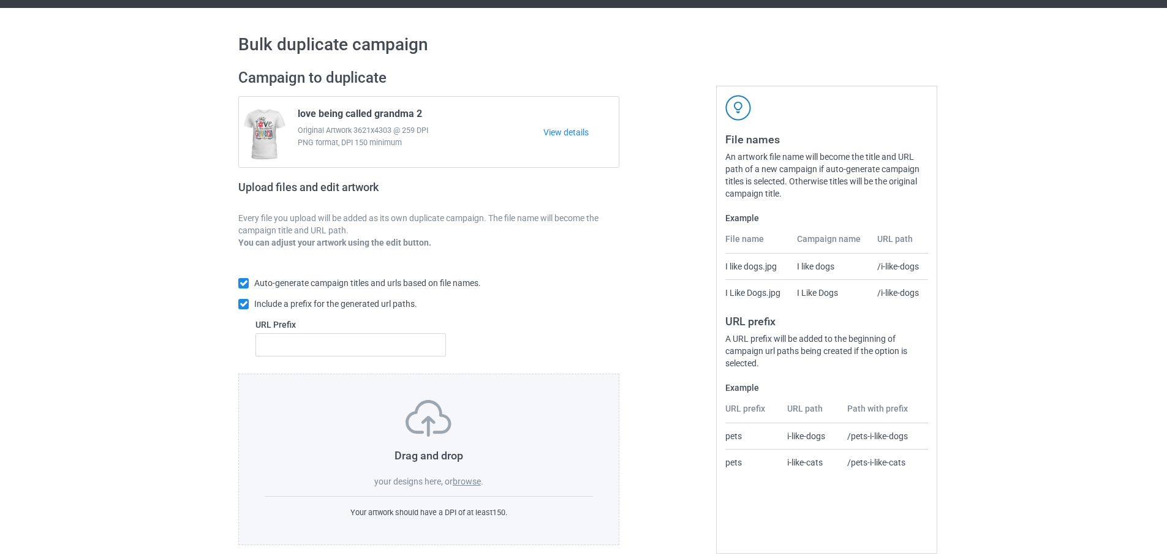
scroll to position [39, 0]
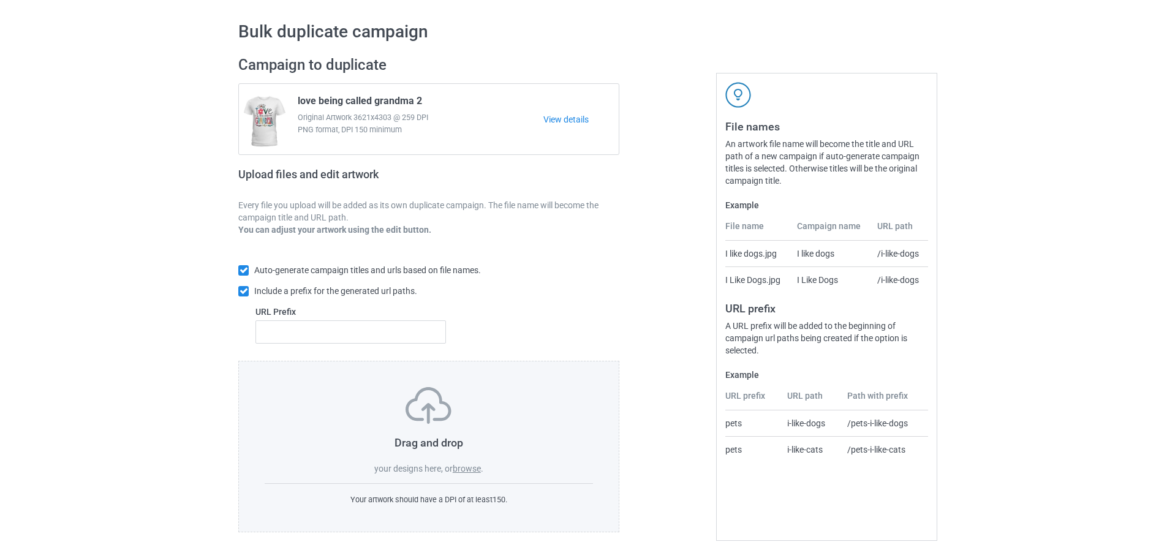
click at [475, 471] on label "browse" at bounding box center [467, 469] width 28 height 10
click at [0, 0] on input "browse" at bounding box center [0, 0] width 0 height 0
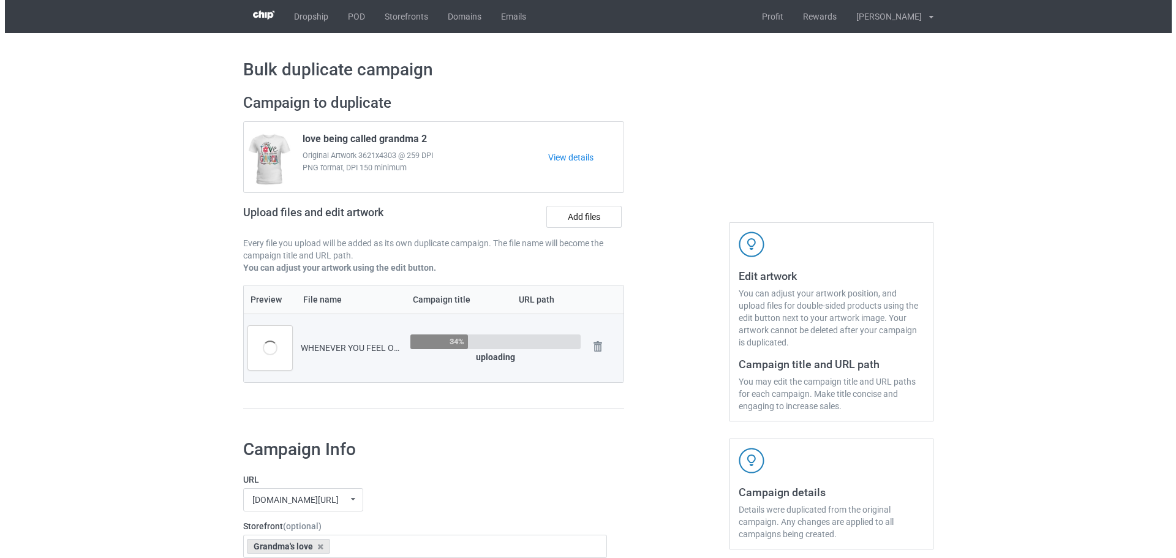
scroll to position [0, 0]
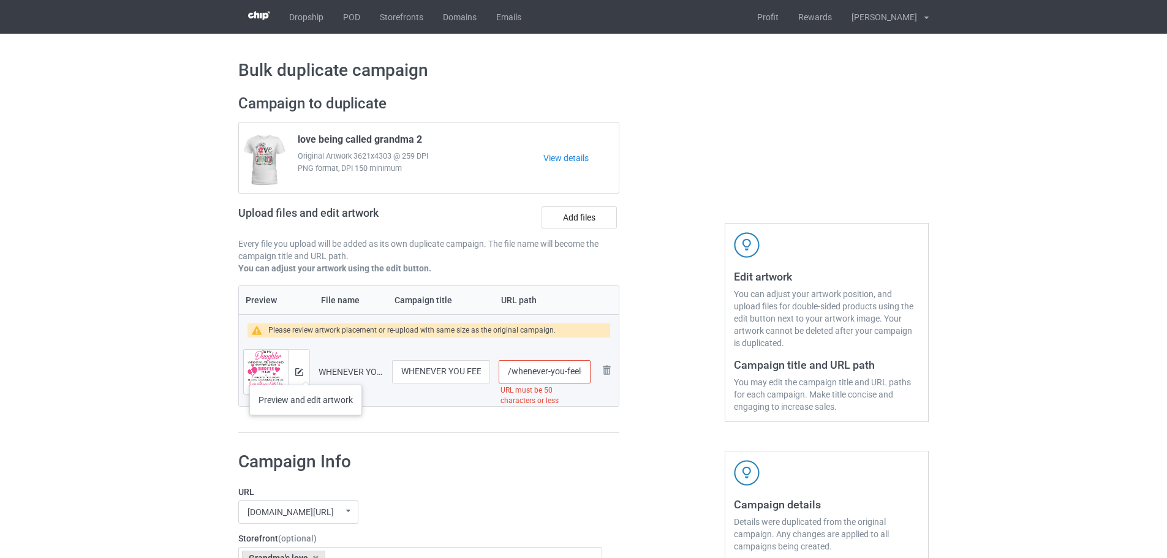
click at [306, 372] on div at bounding box center [298, 372] width 21 height 44
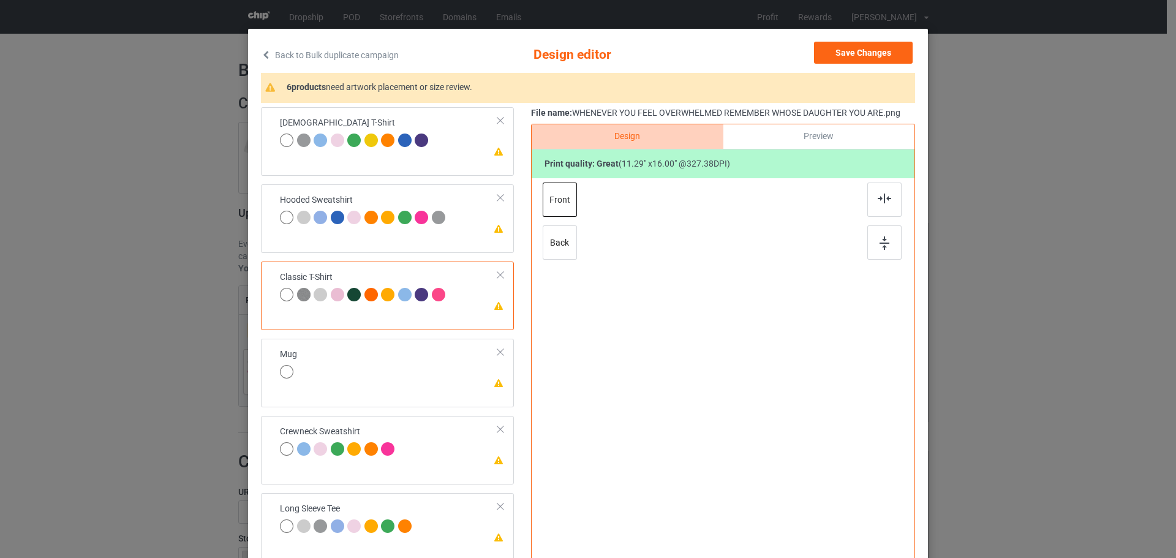
scroll to position [61, 0]
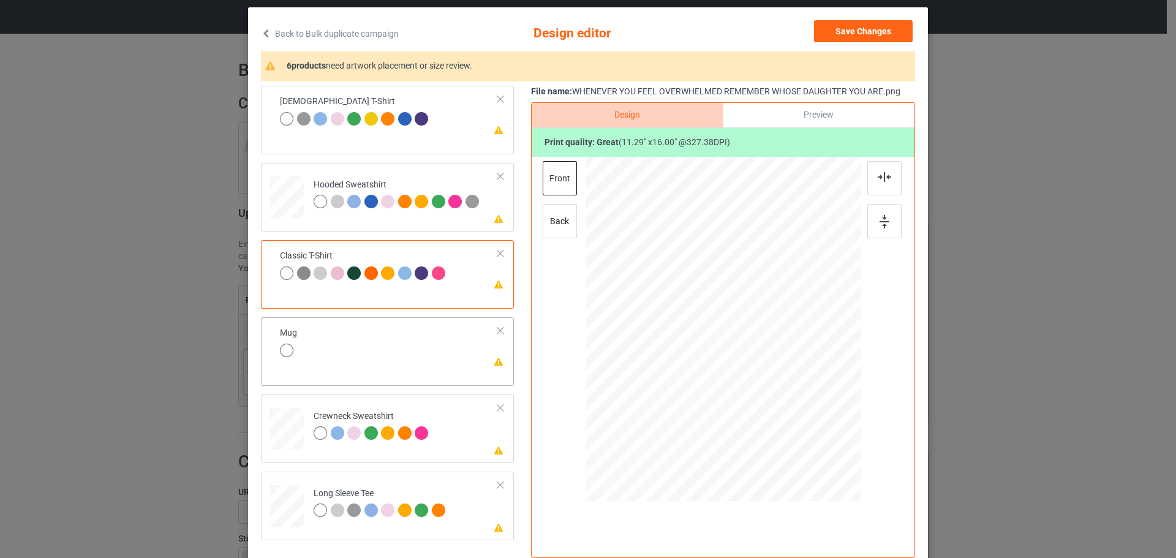
click at [417, 343] on td "Please review artwork placement Mug" at bounding box center [388, 343] width 231 height 42
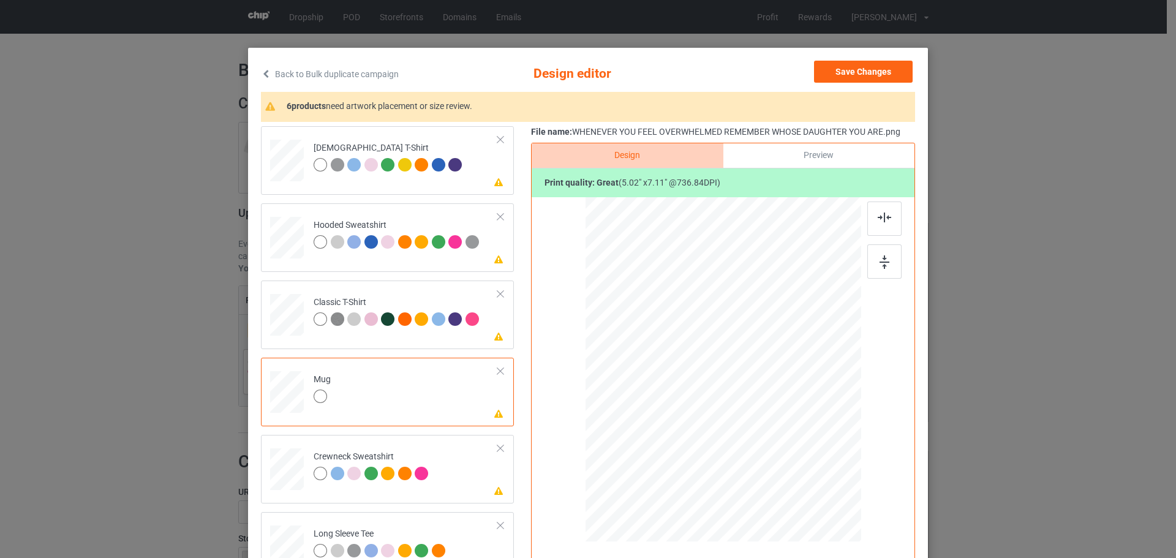
scroll to position [0, 0]
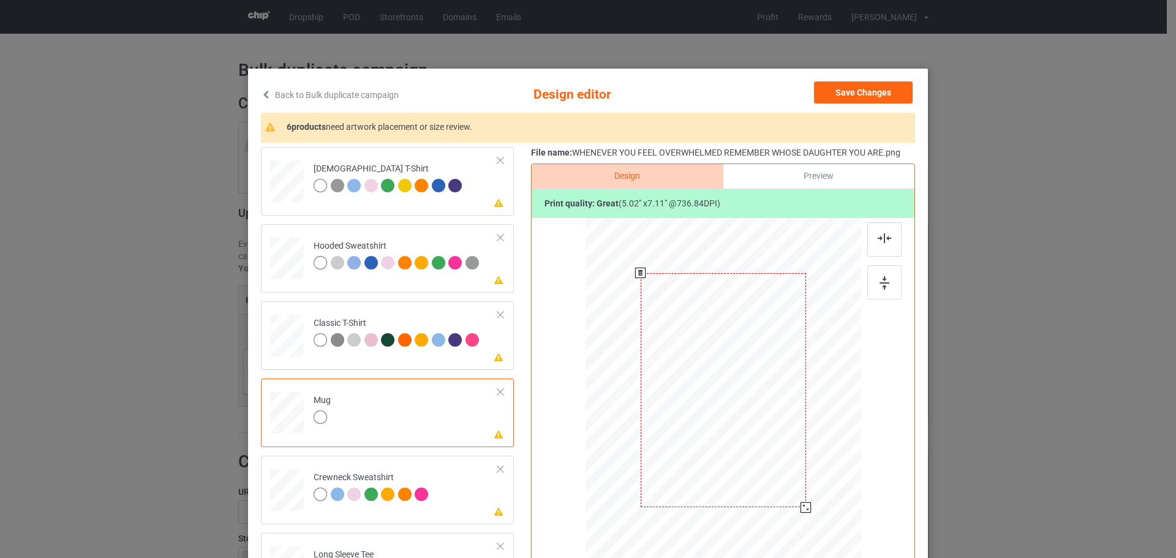
click at [735, 424] on div at bounding box center [723, 390] width 165 height 235
drag, startPoint x: 799, startPoint y: 505, endPoint x: 755, endPoint y: 434, distance: 83.3
click at [755, 434] on div at bounding box center [756, 437] width 10 height 10
drag, startPoint x: 789, startPoint y: 422, endPoint x: 805, endPoint y: 417, distance: 16.1
click at [805, 417] on div at bounding box center [798, 389] width 67 height 95
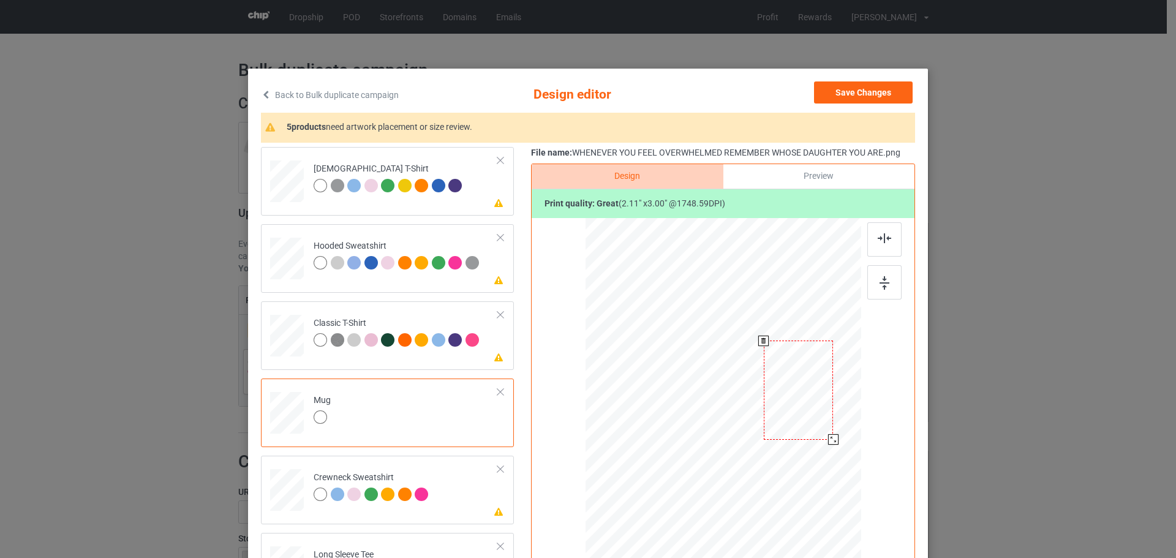
click at [832, 441] on div at bounding box center [833, 439] width 10 height 10
click at [814, 425] on div at bounding box center [800, 389] width 70 height 99
click at [888, 278] on div at bounding box center [884, 282] width 34 height 34
click at [474, 205] on td "Please review artwork placement Ladies T-Shirt" at bounding box center [406, 179] width 198 height 54
click at [887, 288] on div at bounding box center [884, 282] width 34 height 34
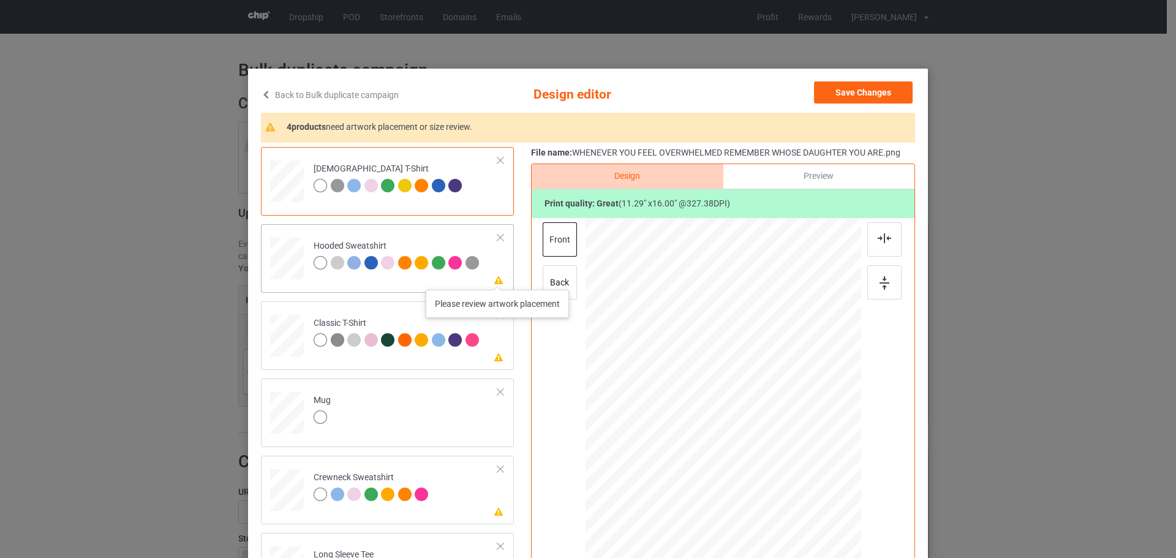
click at [498, 277] on icon at bounding box center [499, 279] width 10 height 9
click at [873, 276] on div at bounding box center [884, 282] width 34 height 34
click at [488, 355] on td "Please review artwork placement Classic T-Shirt" at bounding box center [406, 333] width 198 height 54
click at [881, 288] on img at bounding box center [884, 282] width 10 height 13
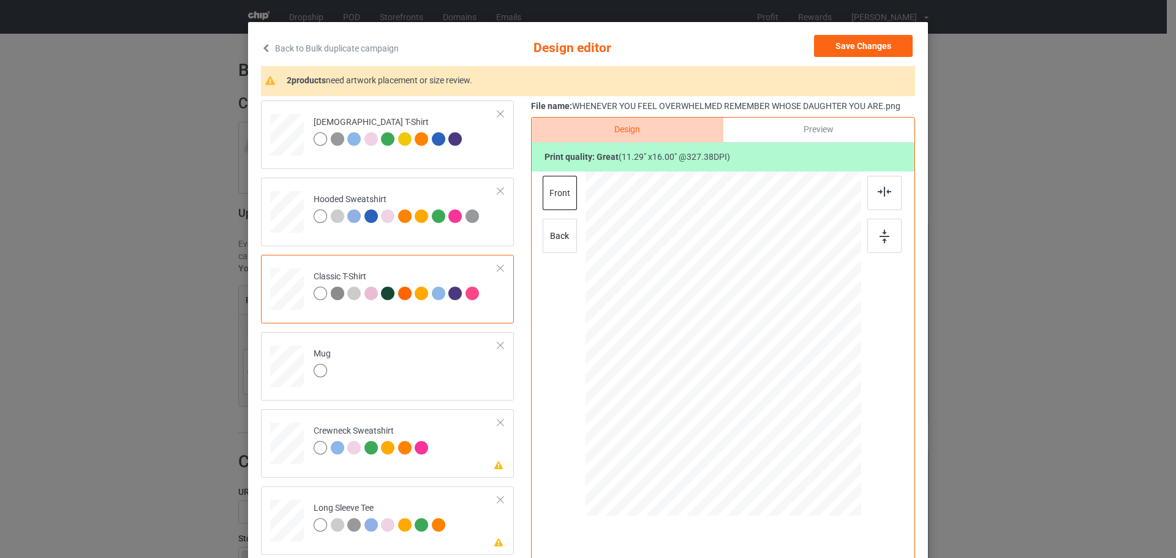
scroll to position [143, 0]
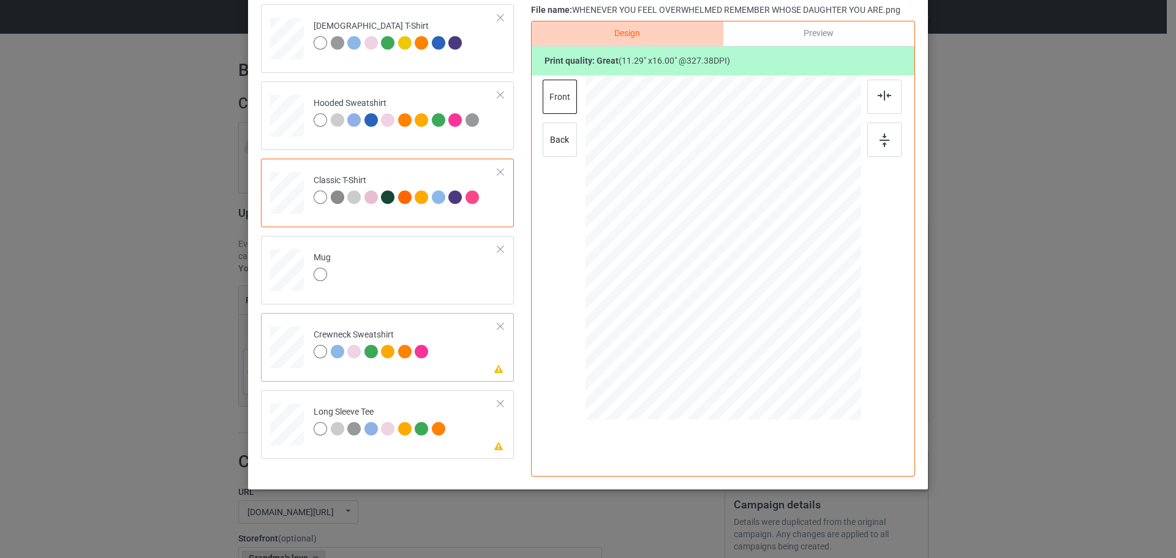
click at [468, 353] on td "Please review artwork placement Crewneck Sweatshirt" at bounding box center [406, 345] width 198 height 54
click at [881, 139] on img at bounding box center [884, 139] width 10 height 13
click at [494, 445] on icon at bounding box center [499, 445] width 10 height 9
click at [879, 141] on img at bounding box center [884, 139] width 10 height 13
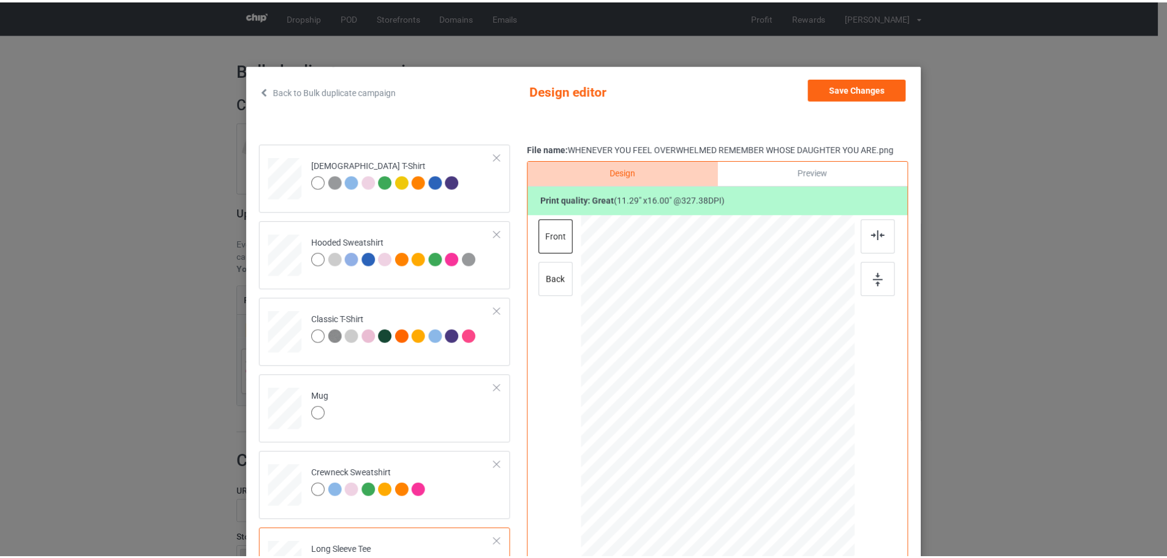
scroll to position [0, 0]
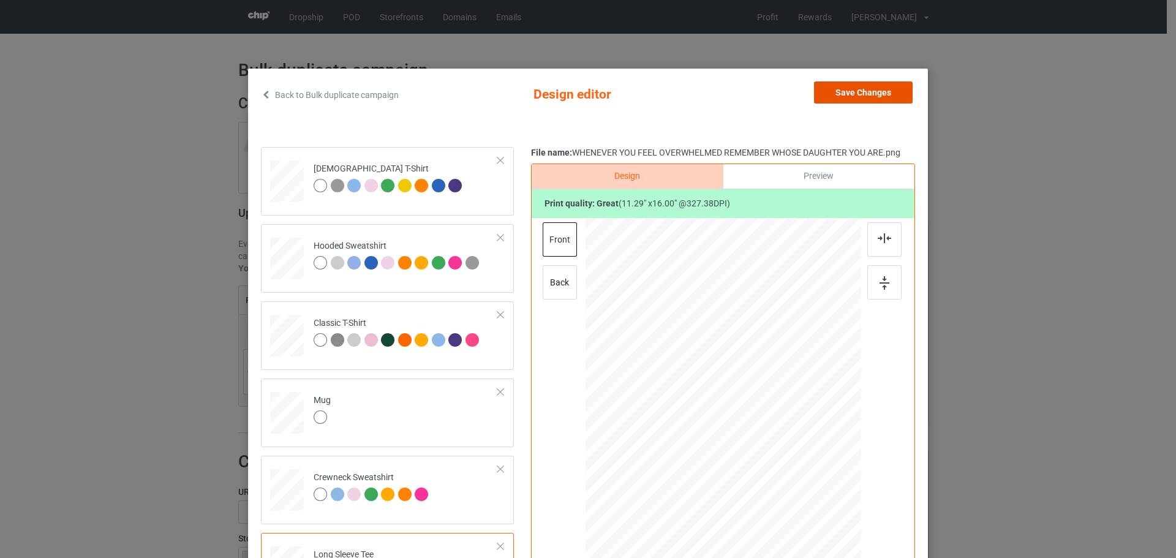
click at [857, 97] on button "Save Changes" at bounding box center [863, 92] width 99 height 22
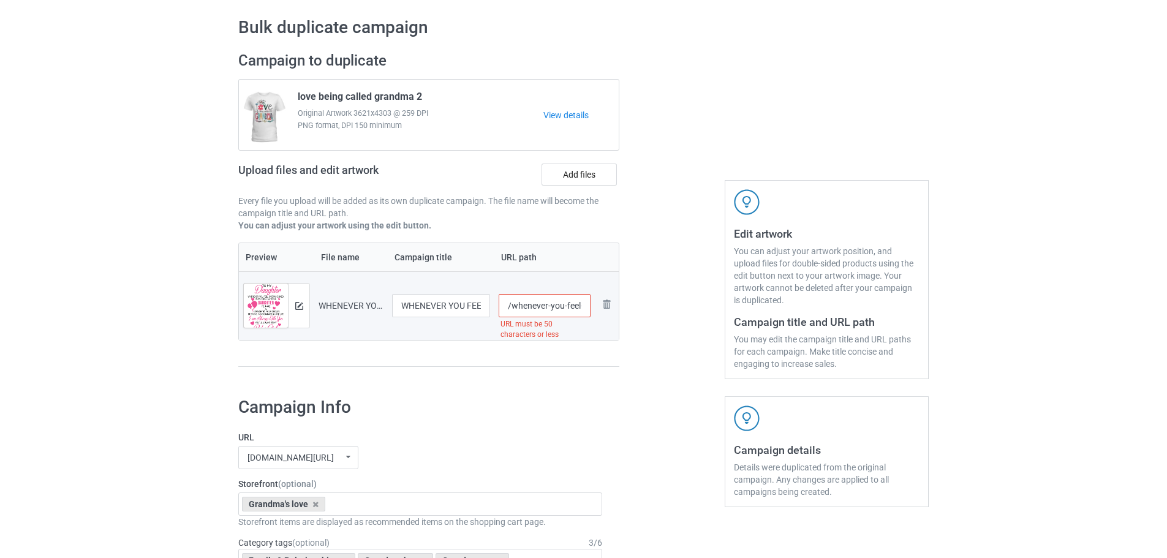
scroll to position [61, 0]
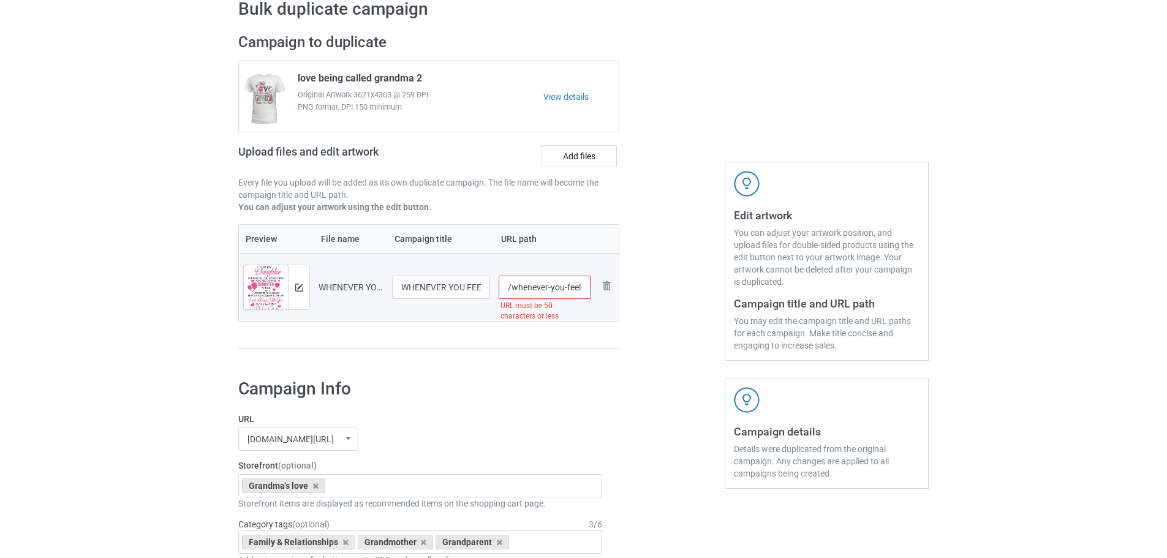
click at [552, 288] on input "/whenever-you-feel-overwhelmed-remember-whose-daughter-you-are" at bounding box center [544, 287] width 92 height 23
click at [539, 277] on input "/whenever-you-feel-overwhelmed-remember-whose-daughter-you-are" at bounding box center [544, 287] width 92 height 23
type input "/gh111"
click at [561, 354] on div "Campaign to duplicate love being called grandma 2 Original Artwork 3621x4303 @ …" at bounding box center [429, 196] width 398 height 345
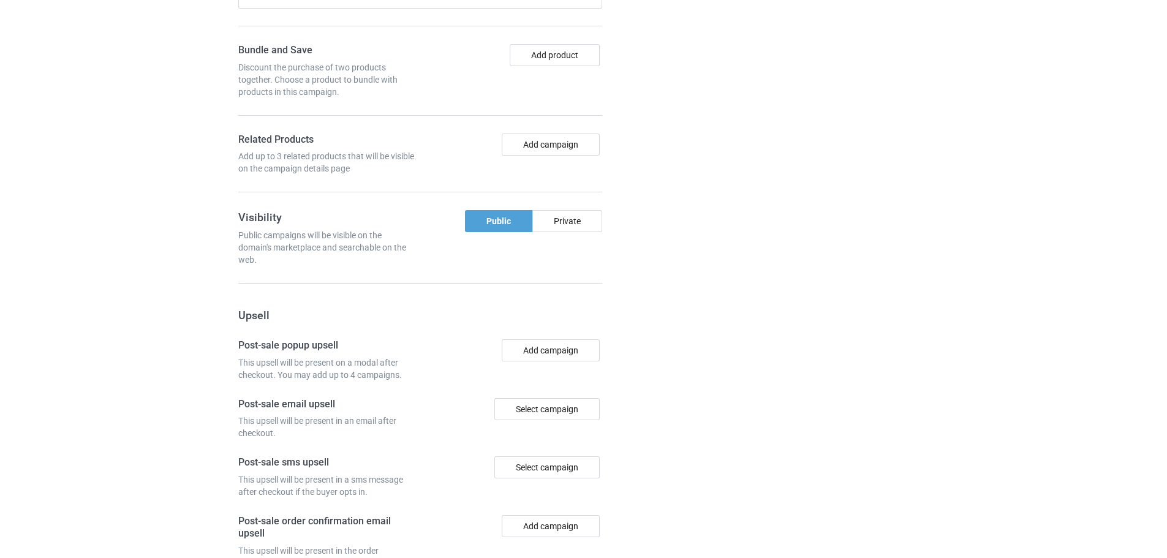
scroll to position [1015, 0]
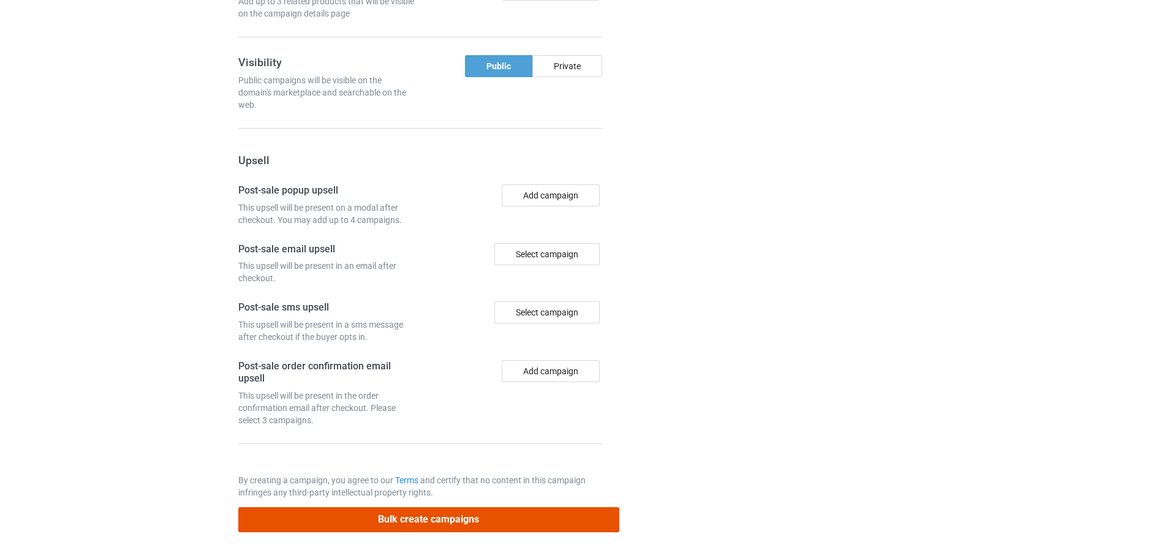
click at [512, 525] on button "Bulk create campaigns" at bounding box center [428, 519] width 381 height 25
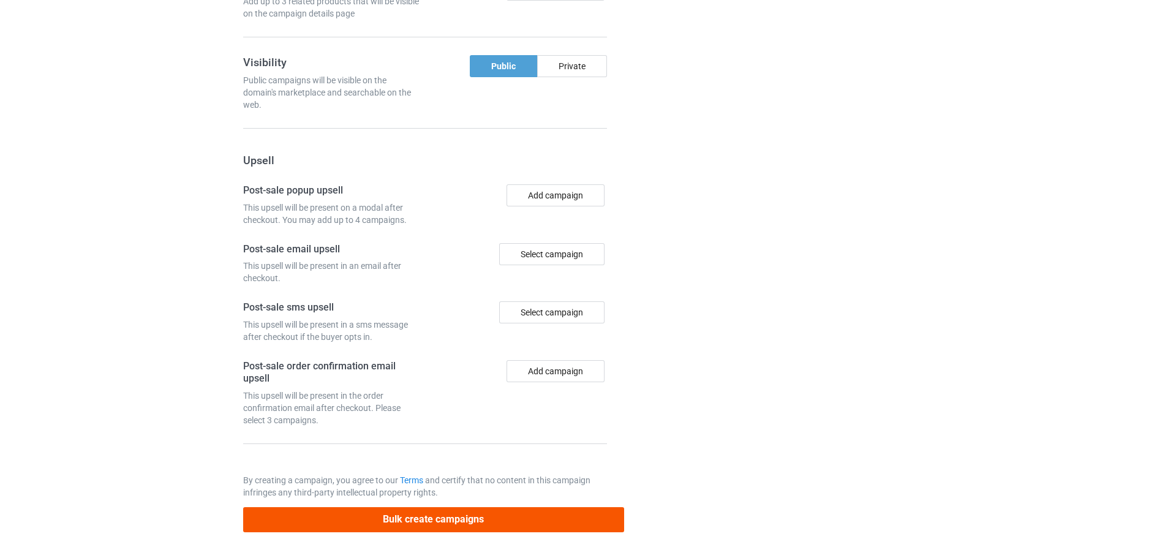
scroll to position [0, 0]
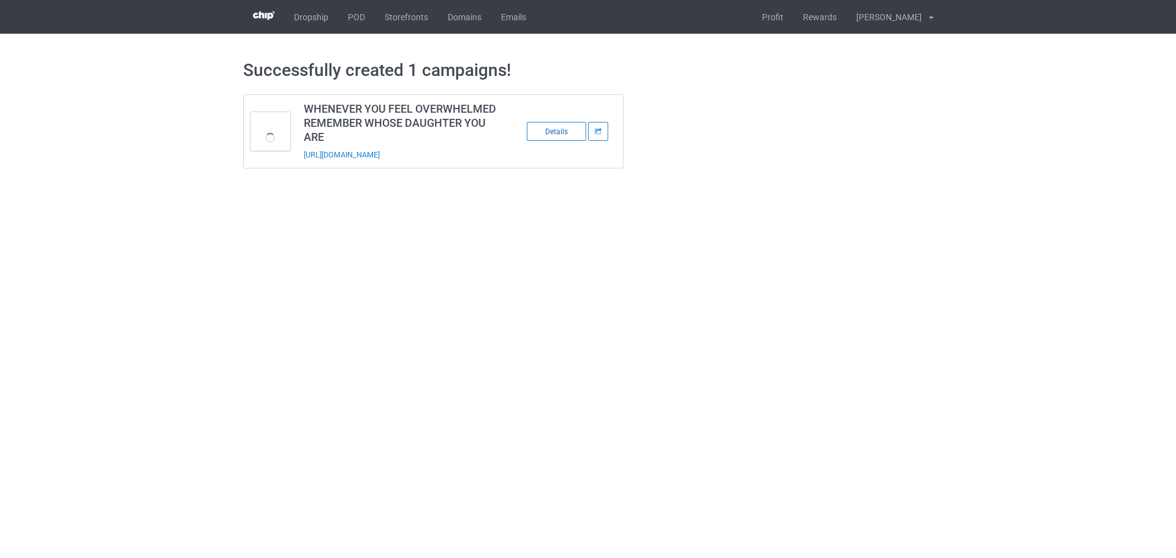
click at [554, 131] on div "Details" at bounding box center [556, 131] width 59 height 19
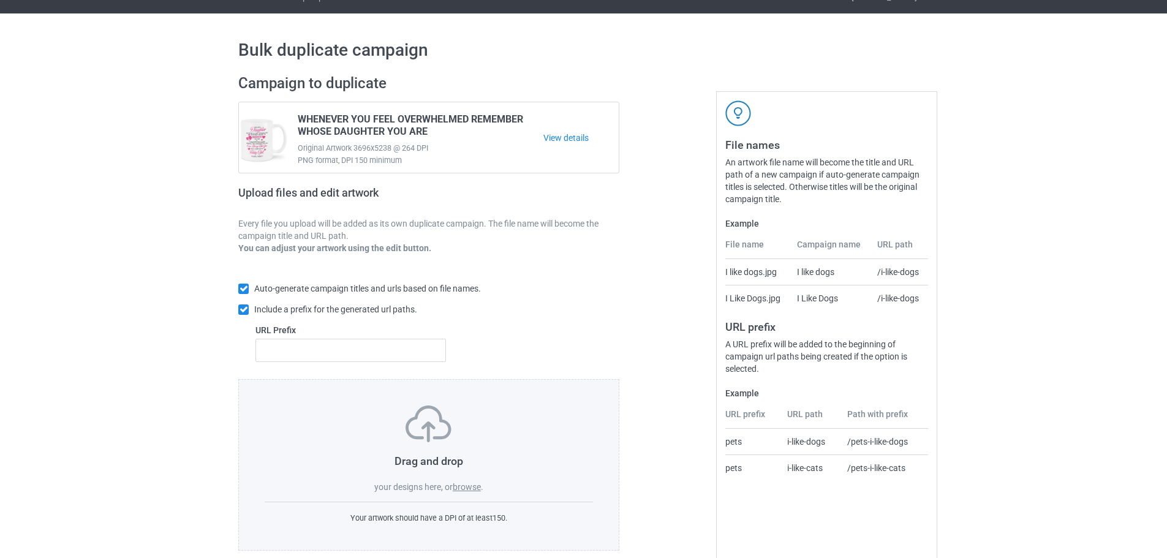
scroll to position [39, 0]
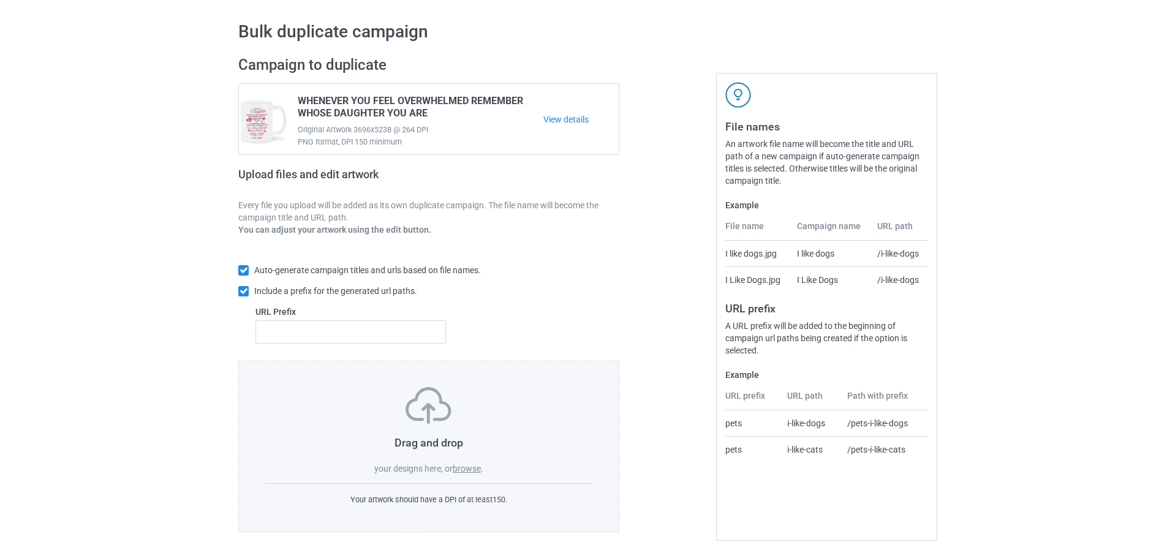
click at [481, 464] on label "browse" at bounding box center [467, 469] width 28 height 10
click at [0, 0] on input "browse" at bounding box center [0, 0] width 0 height 0
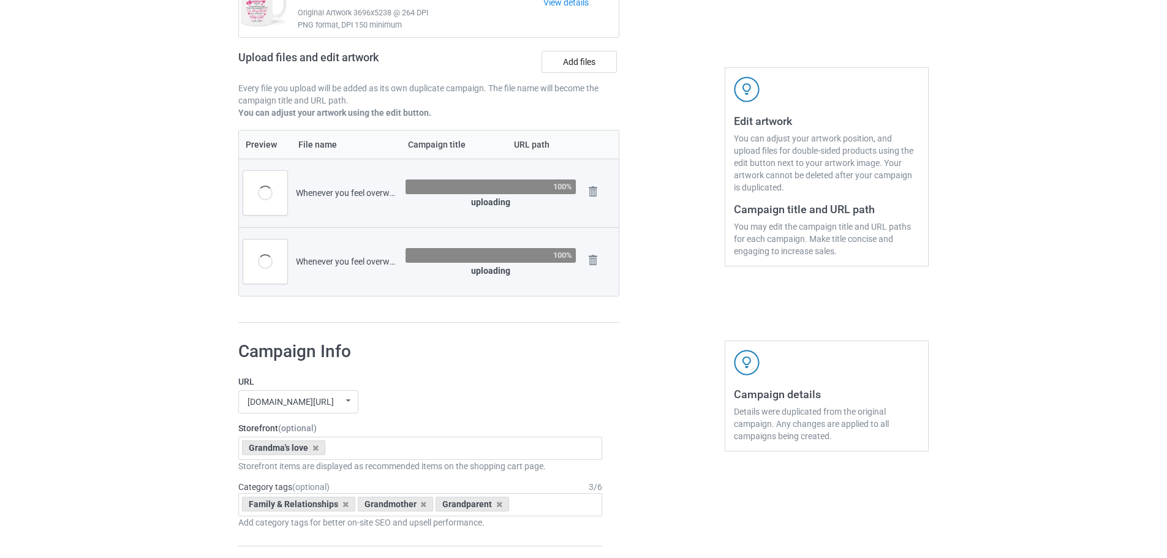
scroll to position [0, 0]
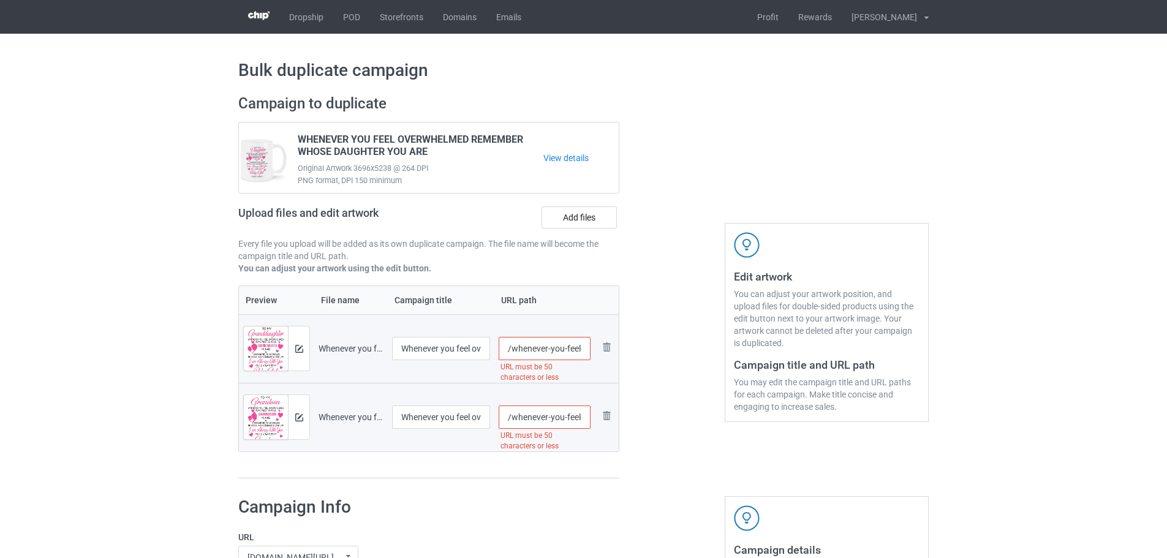
click at [573, 348] on input "/whenever-you-feel-overwhelmed-remember-whose-granddaughter-you-are" at bounding box center [544, 348] width 92 height 23
type input "/gh112"
click at [568, 416] on input "/whenever-you-feel-overwhelmed-remember-whose-grandson-you-are" at bounding box center [544, 416] width 92 height 23
type input "/gh113"
click at [299, 356] on div at bounding box center [298, 348] width 21 height 44
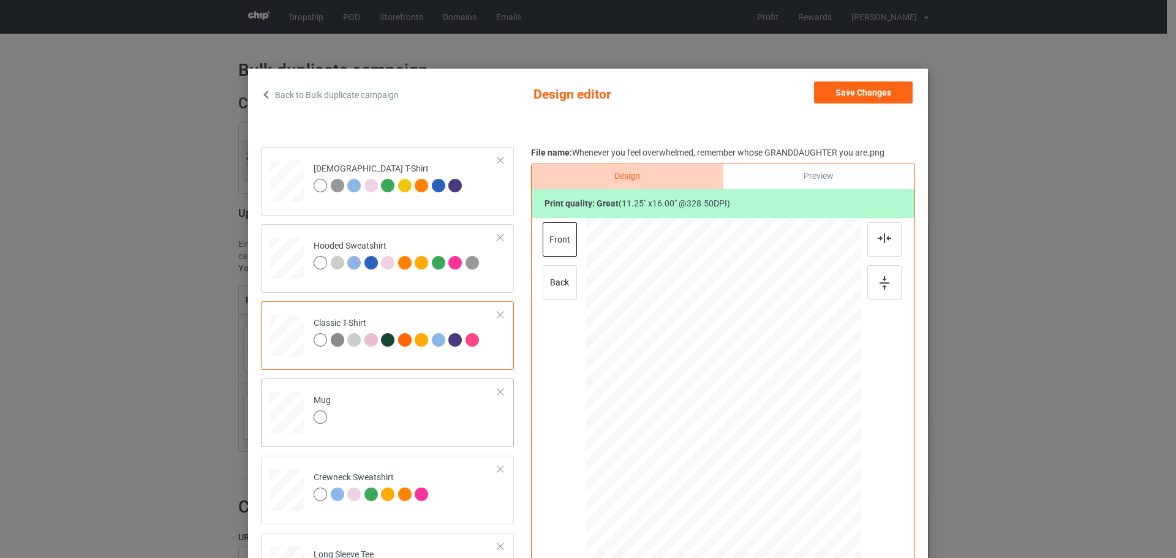
click at [405, 426] on td "Mug" at bounding box center [406, 410] width 198 height 54
click at [849, 87] on button "Save Changes" at bounding box center [863, 92] width 99 height 22
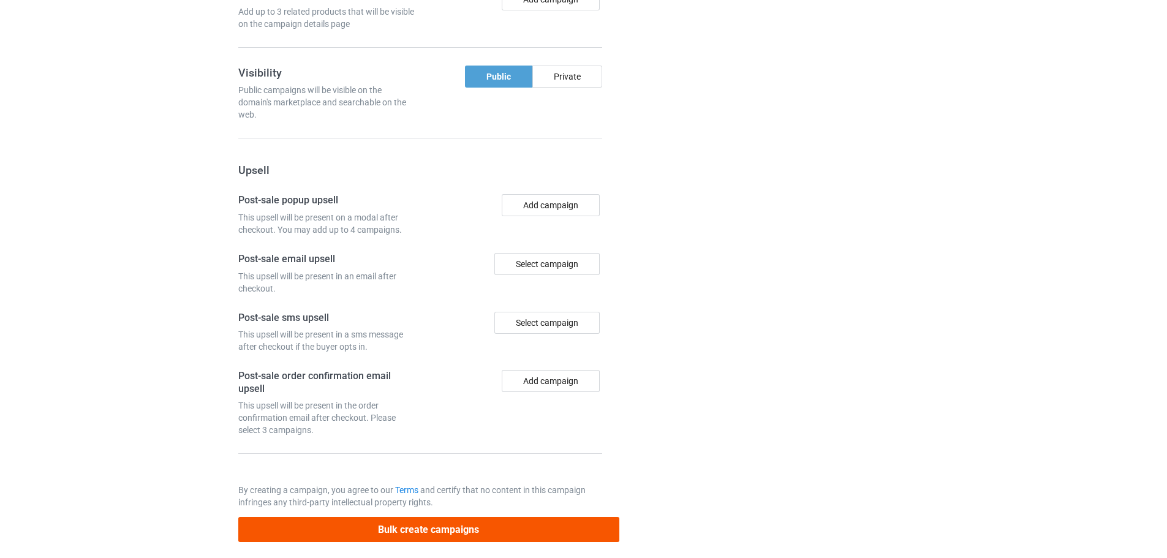
scroll to position [1070, 0]
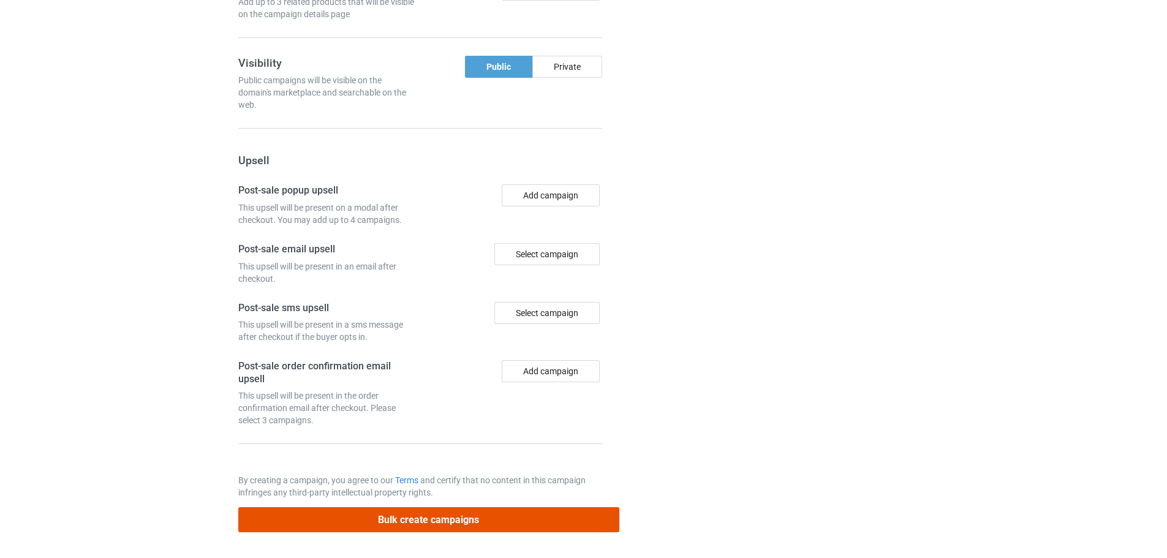
click at [473, 528] on button "Bulk create campaigns" at bounding box center [428, 519] width 381 height 25
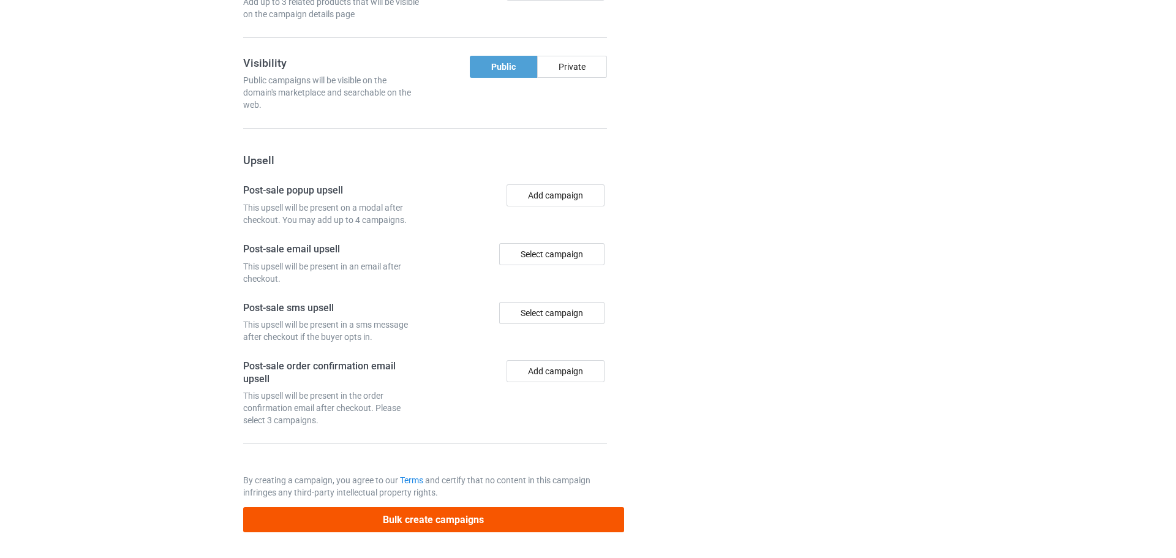
scroll to position [0, 0]
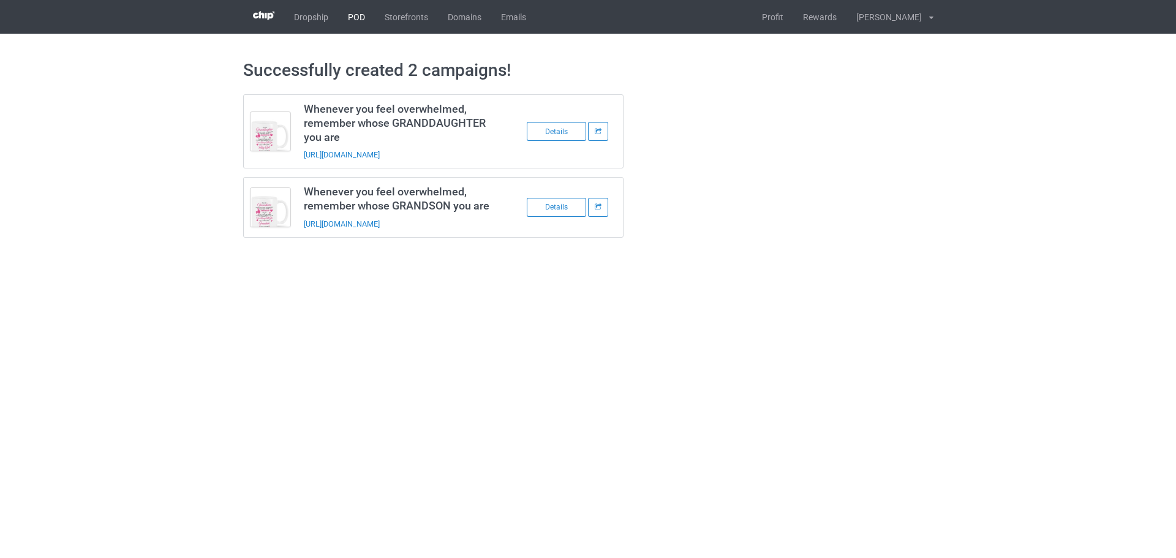
click at [358, 17] on link "POD" at bounding box center [356, 17] width 37 height 34
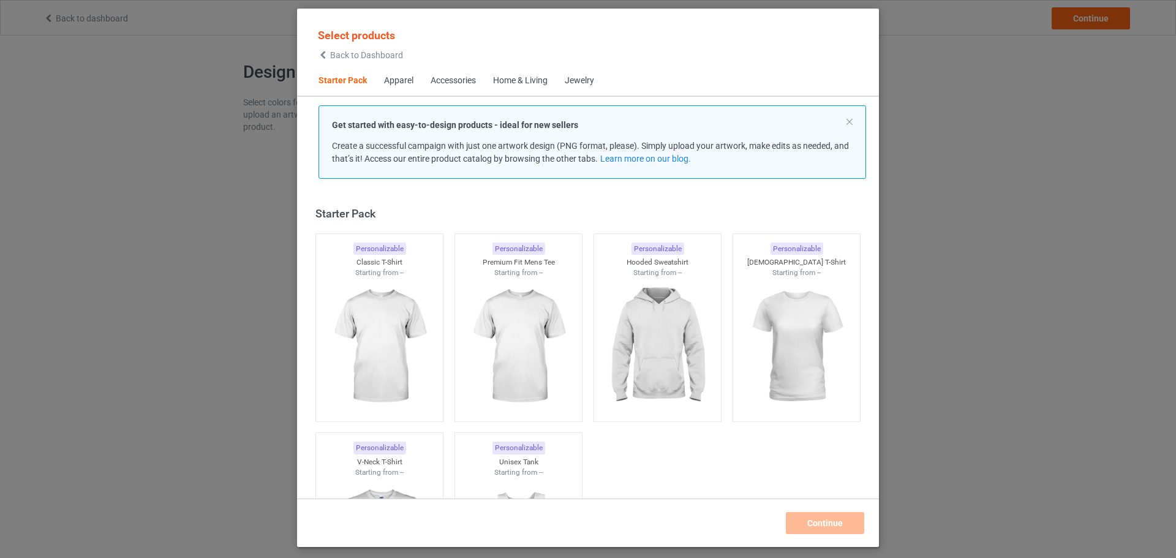
scroll to position [16, 0]
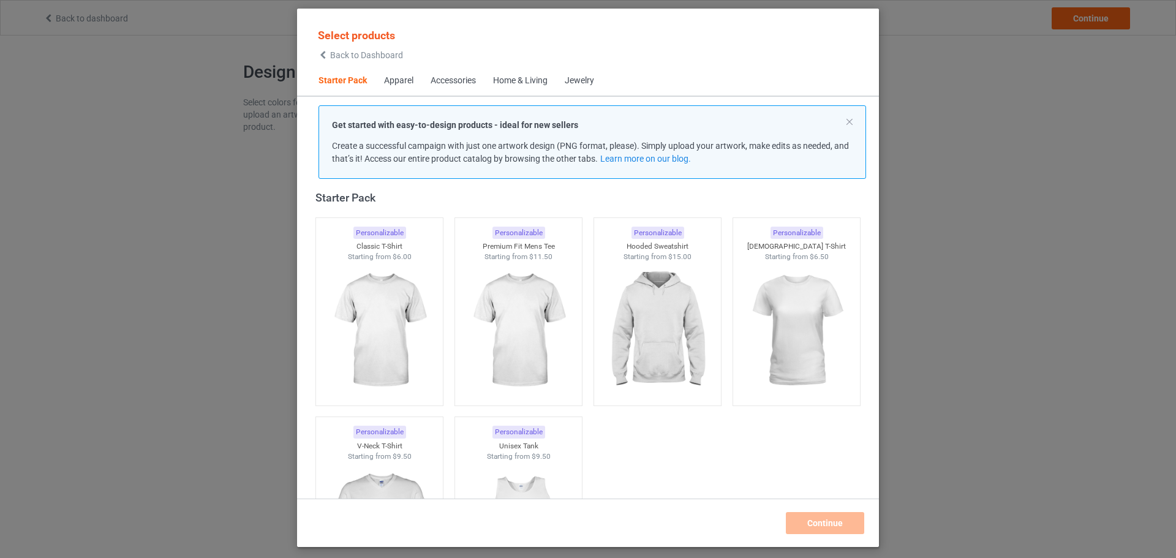
click at [408, 79] on div "Apparel" at bounding box center [398, 81] width 29 height 12
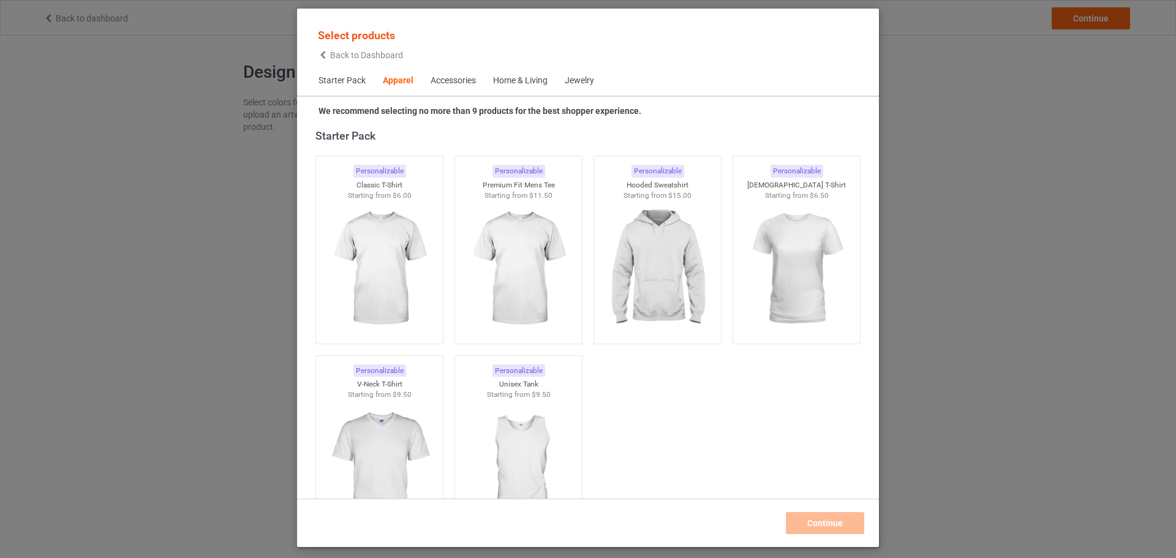
scroll to position [456, 0]
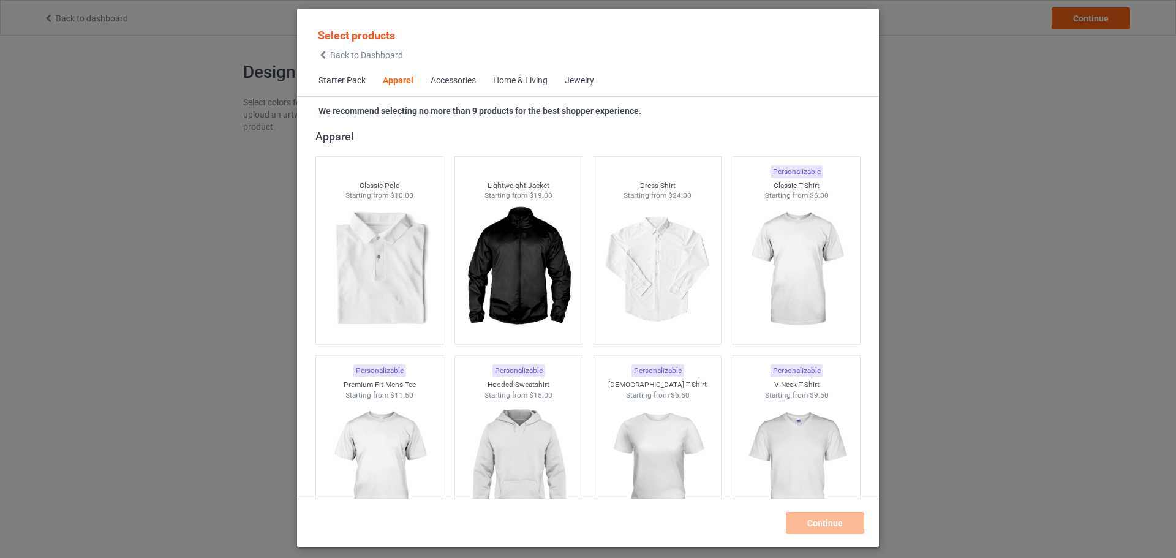
click at [450, 80] on div "Accessories" at bounding box center [453, 81] width 45 height 12
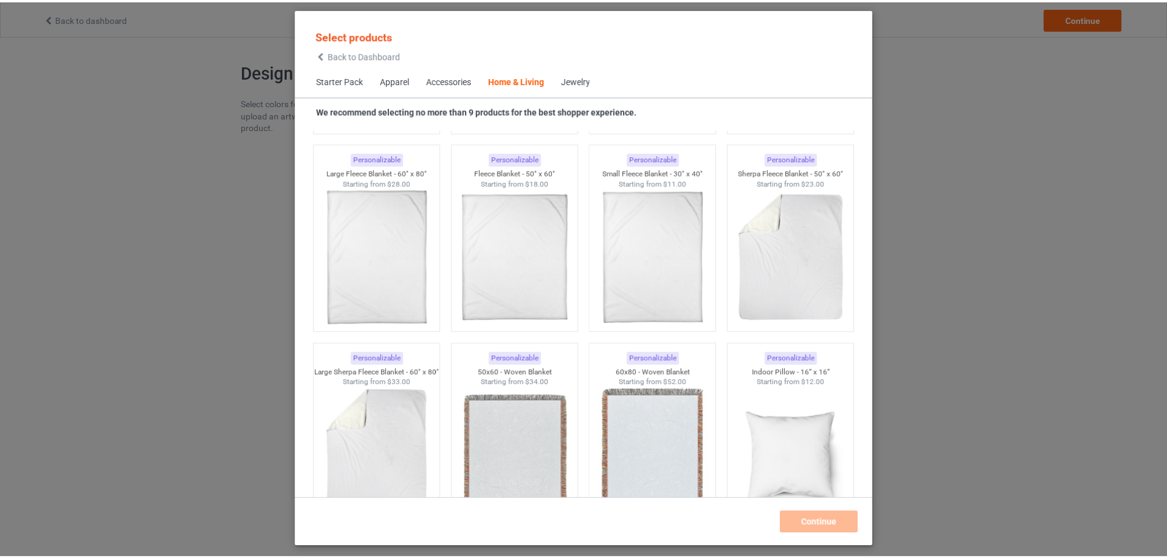
scroll to position [5569, 0]
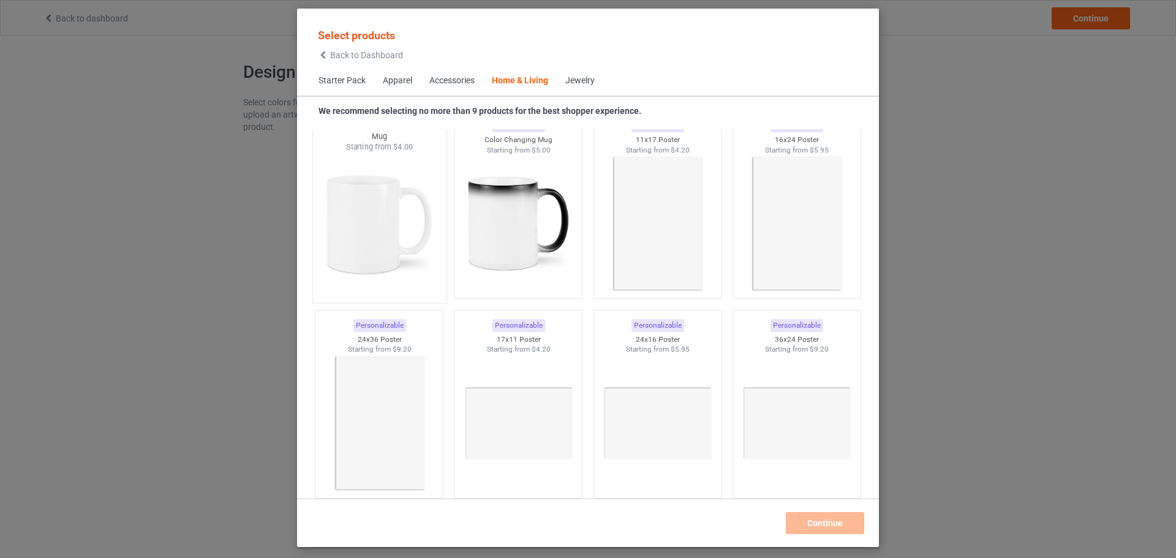
click at [387, 218] on img at bounding box center [379, 224] width 115 height 144
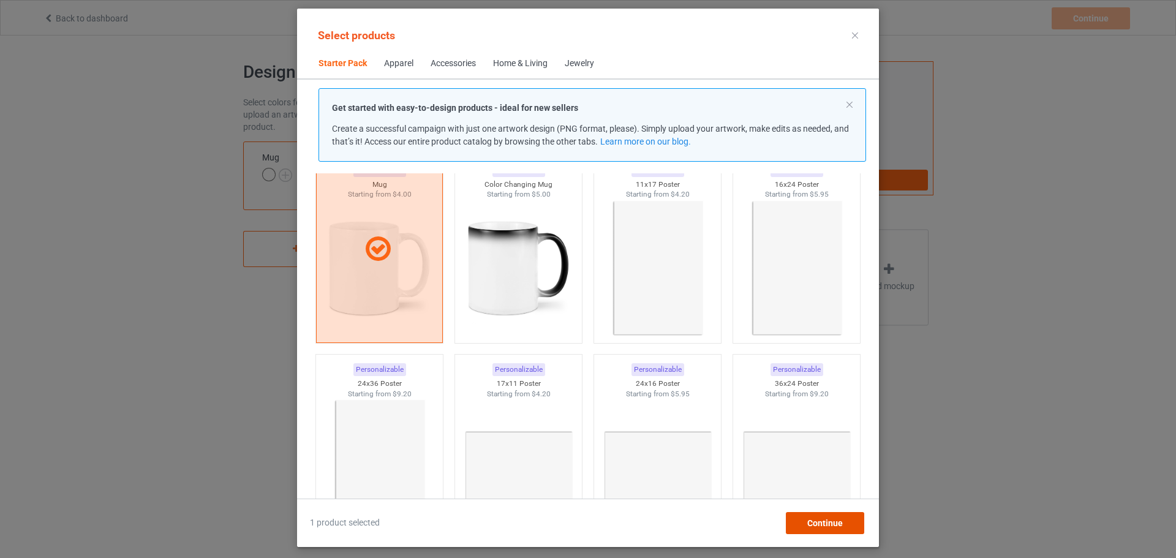
click at [821, 516] on div "Continue" at bounding box center [825, 523] width 78 height 22
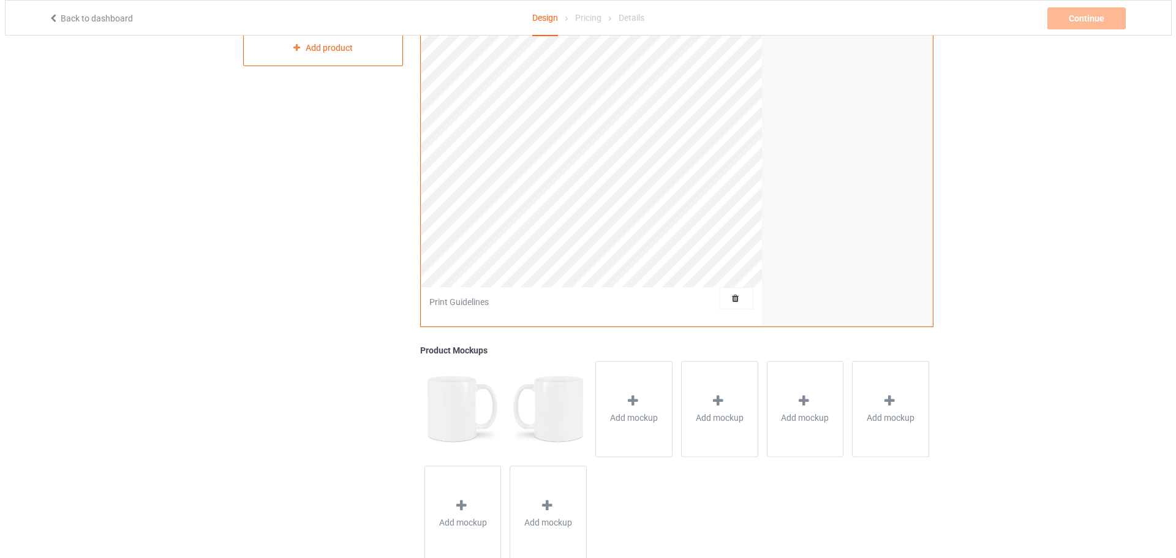
scroll to position [236, 0]
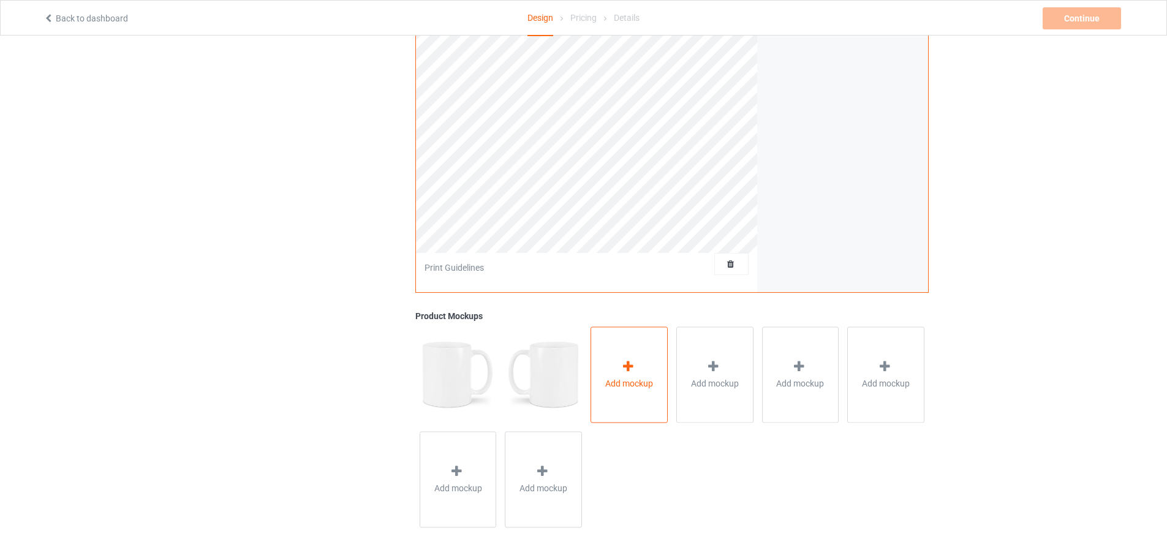
click at [644, 369] on div "Add mockup" at bounding box center [628, 374] width 77 height 96
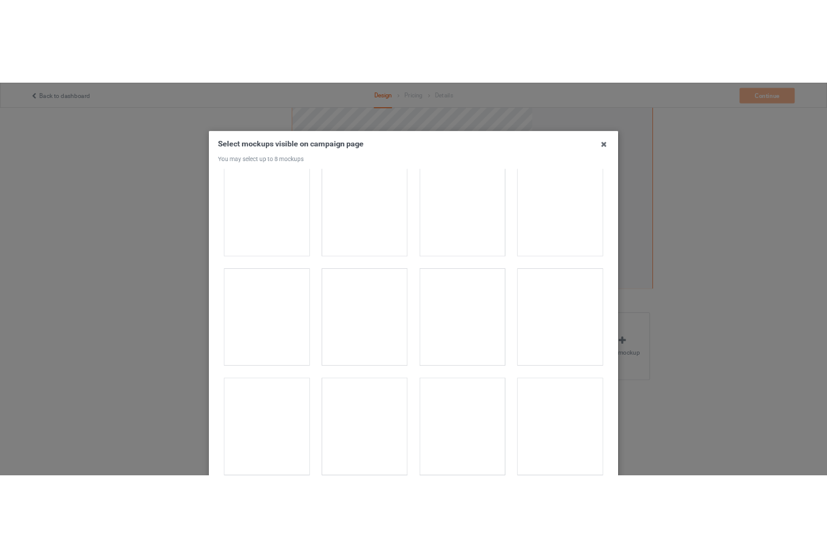
scroll to position [184, 0]
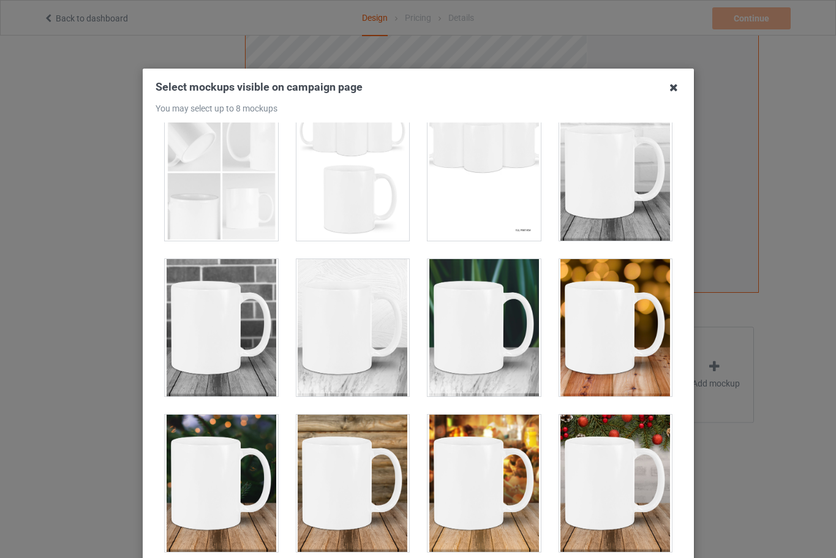
click at [670, 91] on icon at bounding box center [674, 88] width 20 height 20
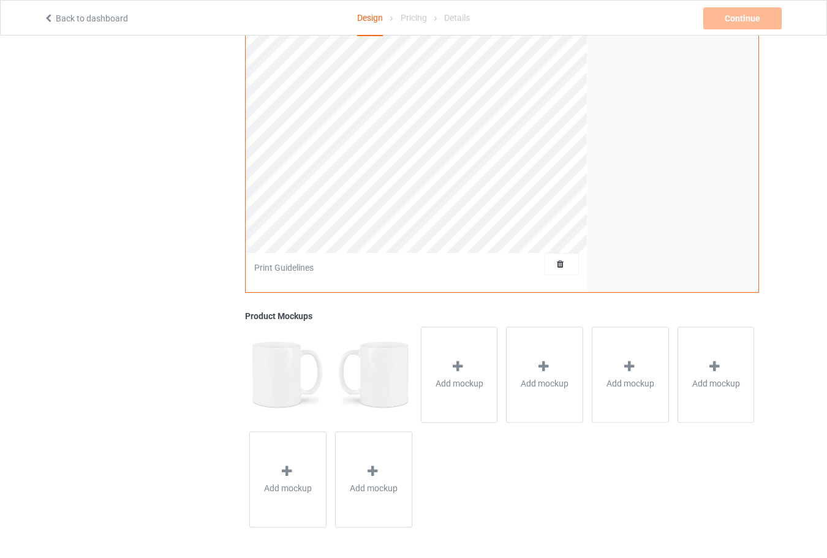
click at [58, 17] on link "Back to dashboard" at bounding box center [85, 18] width 85 height 10
